Goal: Task Accomplishment & Management: Use online tool/utility

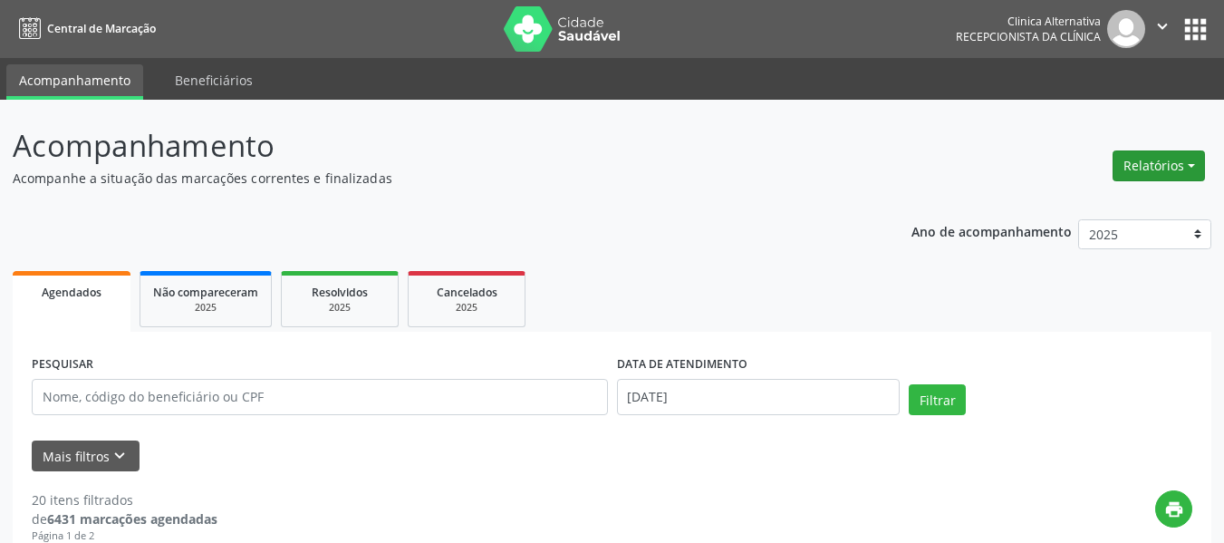
click at [1159, 166] on button "Relatórios" at bounding box center [1158, 165] width 92 height 31
click at [1133, 204] on link "Agendamentos" at bounding box center [1108, 204] width 195 height 25
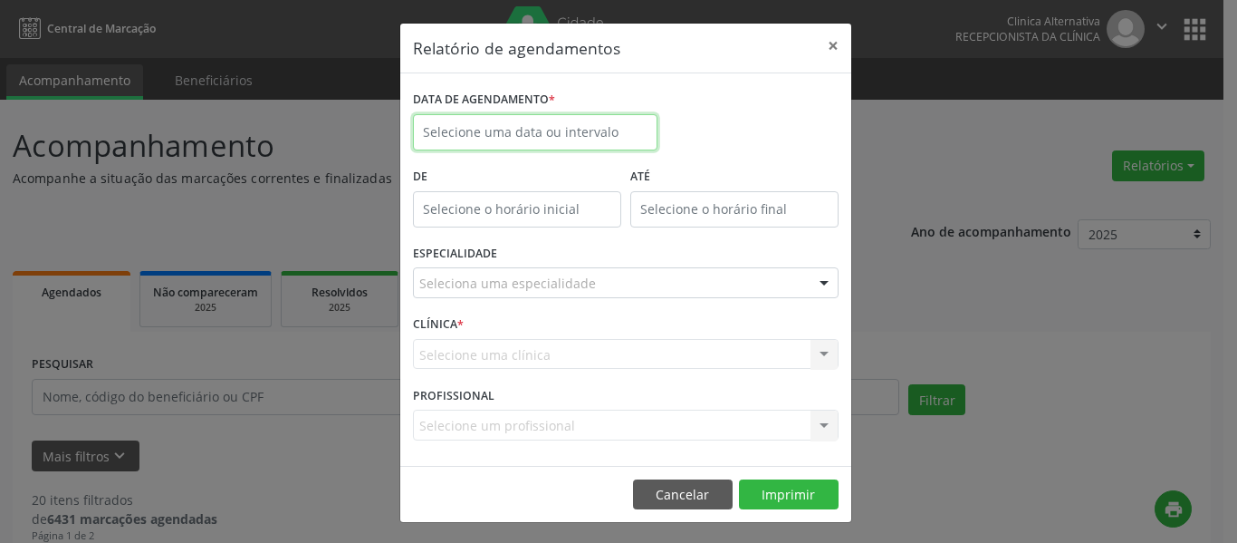
click at [508, 122] on input "text" at bounding box center [535, 132] width 245 height 36
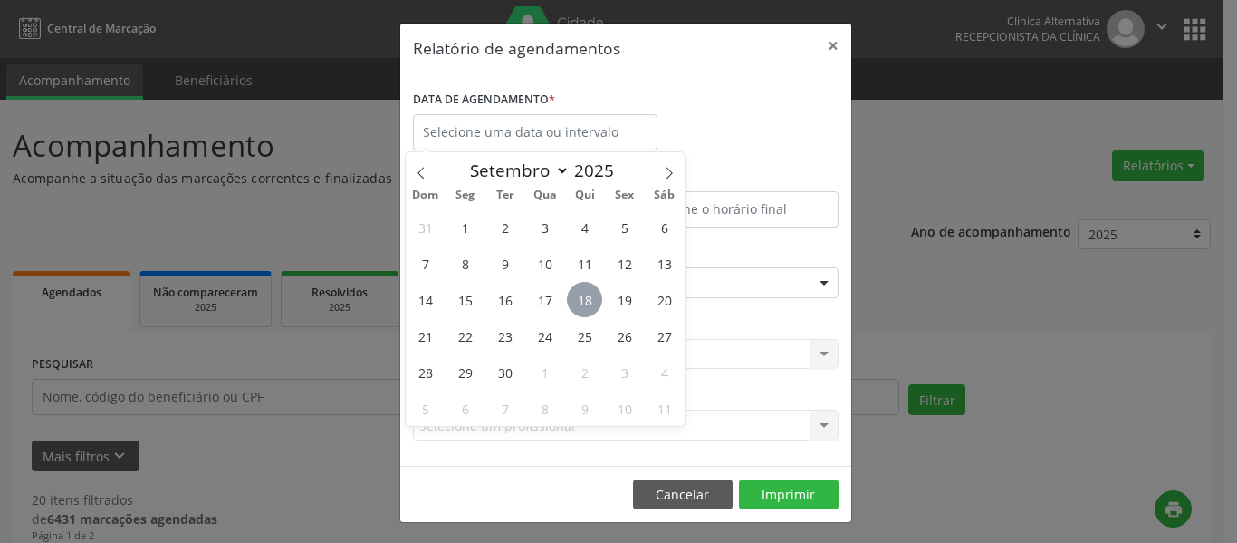
click at [596, 305] on span "18" at bounding box center [584, 299] width 35 height 35
type input "[DATE]"
click at [596, 305] on span "18" at bounding box center [584, 299] width 35 height 35
click at [596, 305] on div "ESPECIALIDADE Seleciona uma especialidade Todas as especialidades Alergologia A…" at bounding box center [626, 275] width 435 height 71
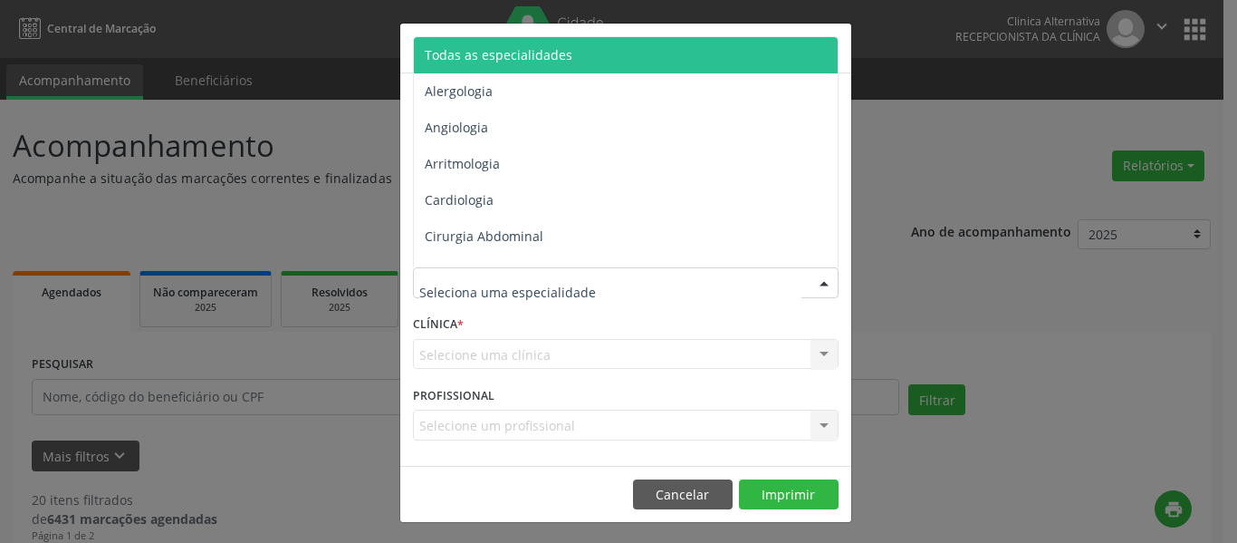
click at [505, 55] on span "Todas as especialidades" at bounding box center [499, 54] width 148 height 17
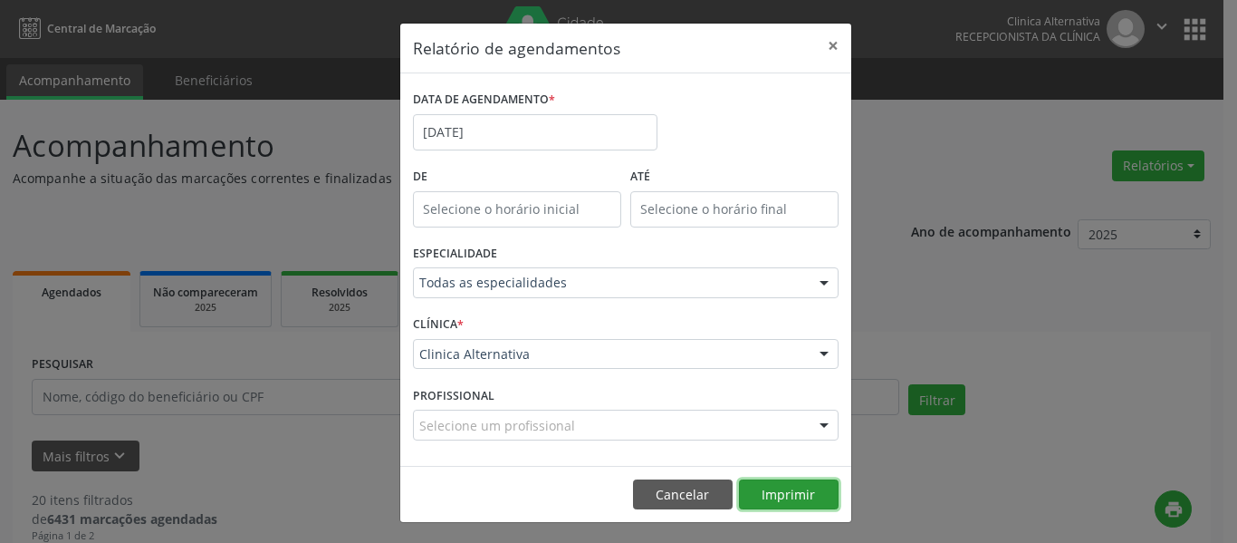
click at [816, 491] on button "Imprimir" at bounding box center [789, 494] width 100 height 31
